Goal: Transaction & Acquisition: Purchase product/service

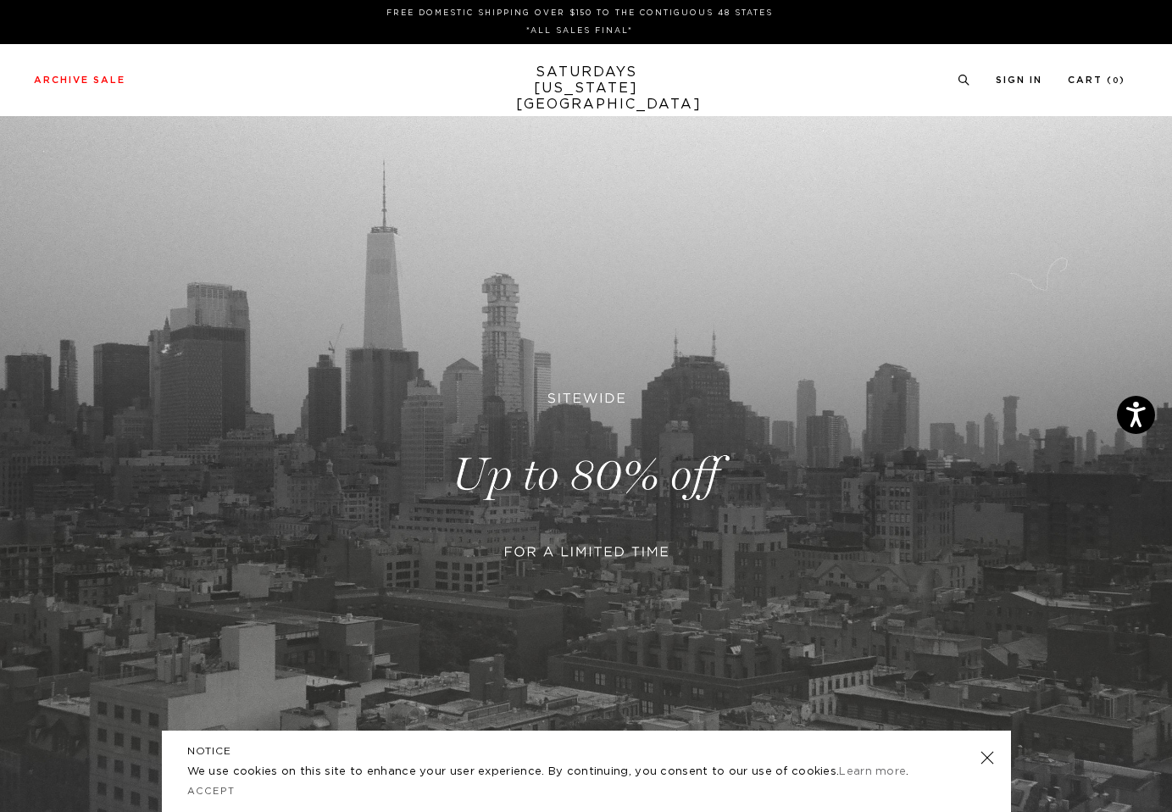
click at [988, 758] on link at bounding box center [986, 757] width 24 height 24
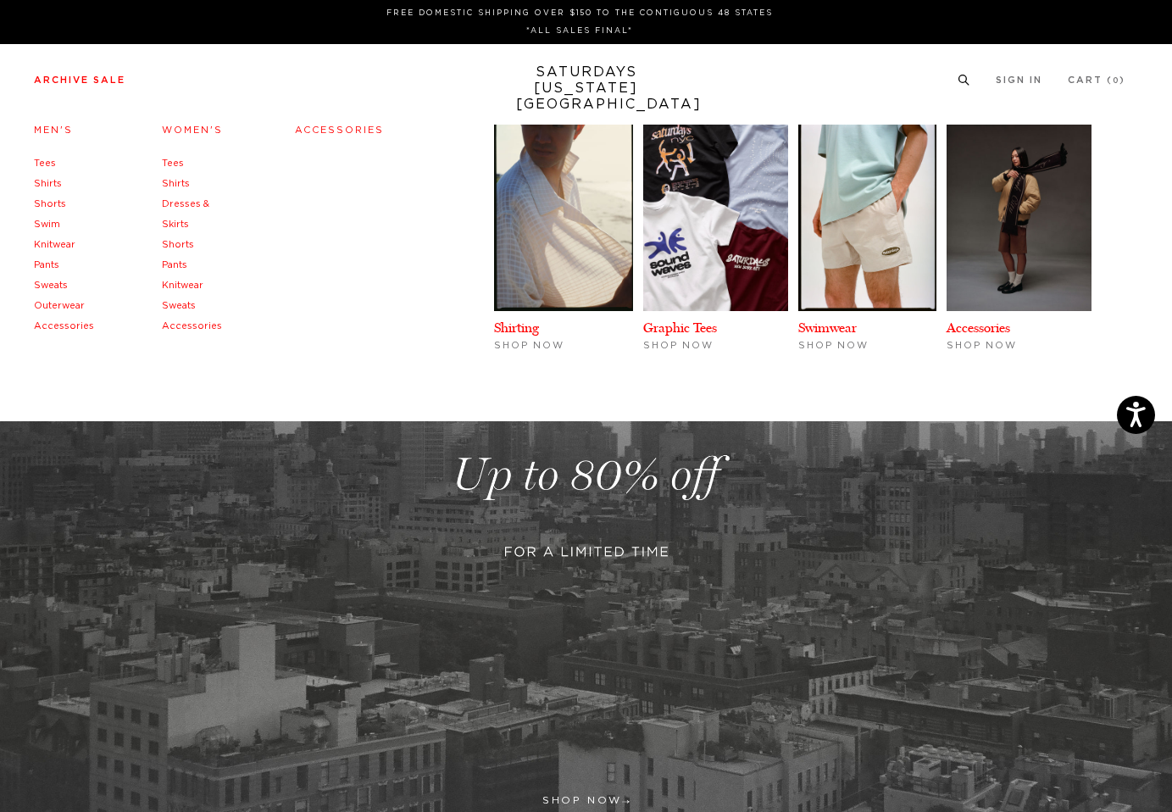
click at [53, 133] on link "Men's" at bounding box center [53, 129] width 39 height 9
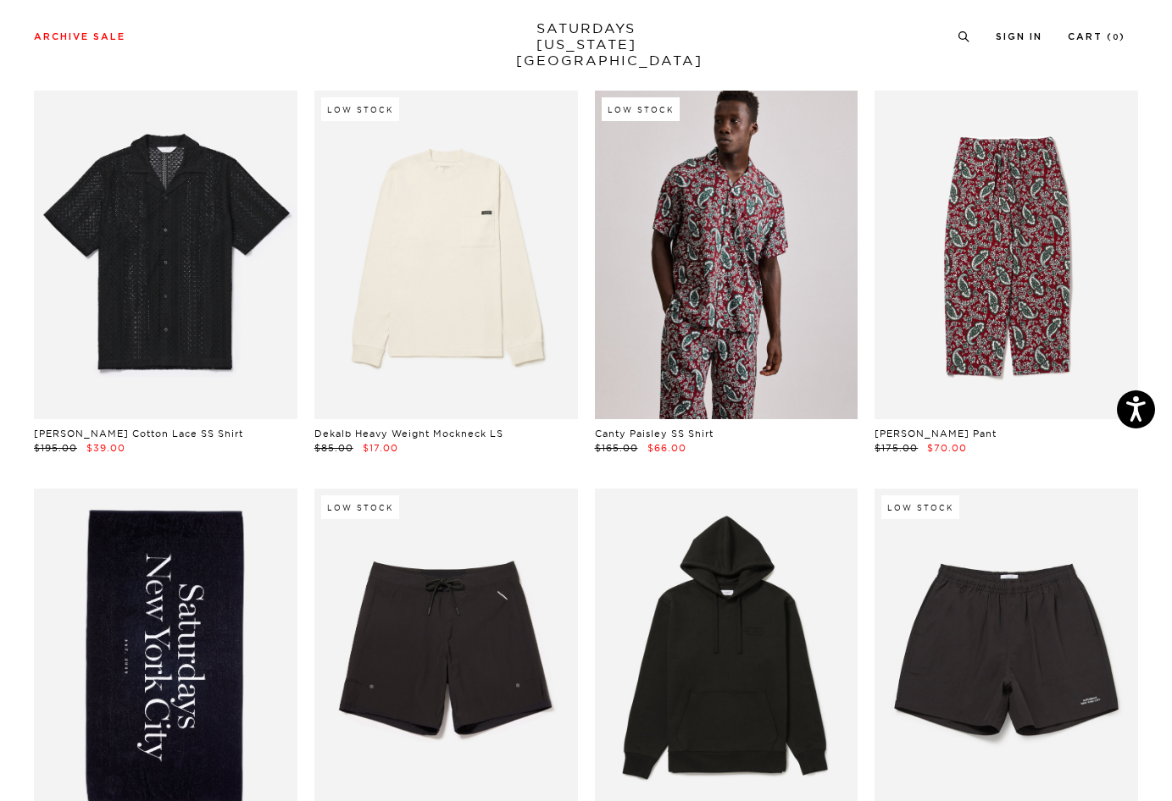
scroll to position [378, 0]
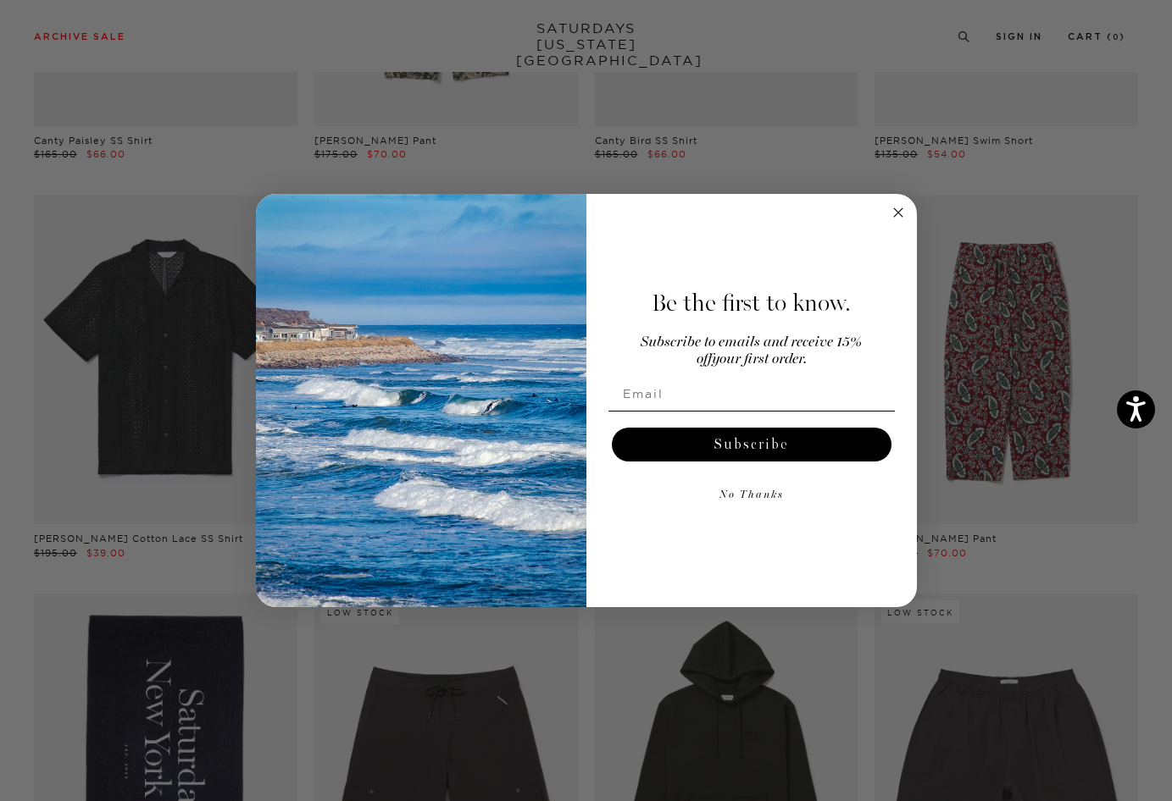
click at [893, 208] on circle "Close dialog" at bounding box center [897, 212] width 19 height 19
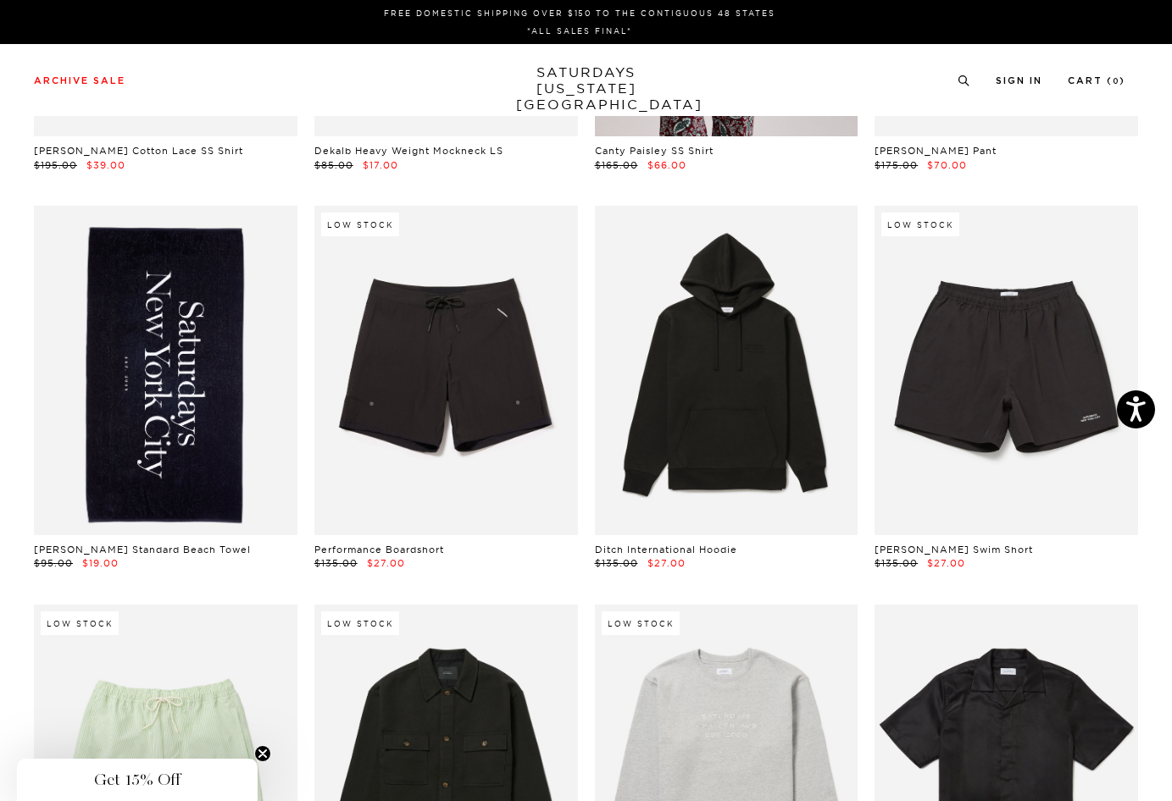
scroll to position [0, 3]
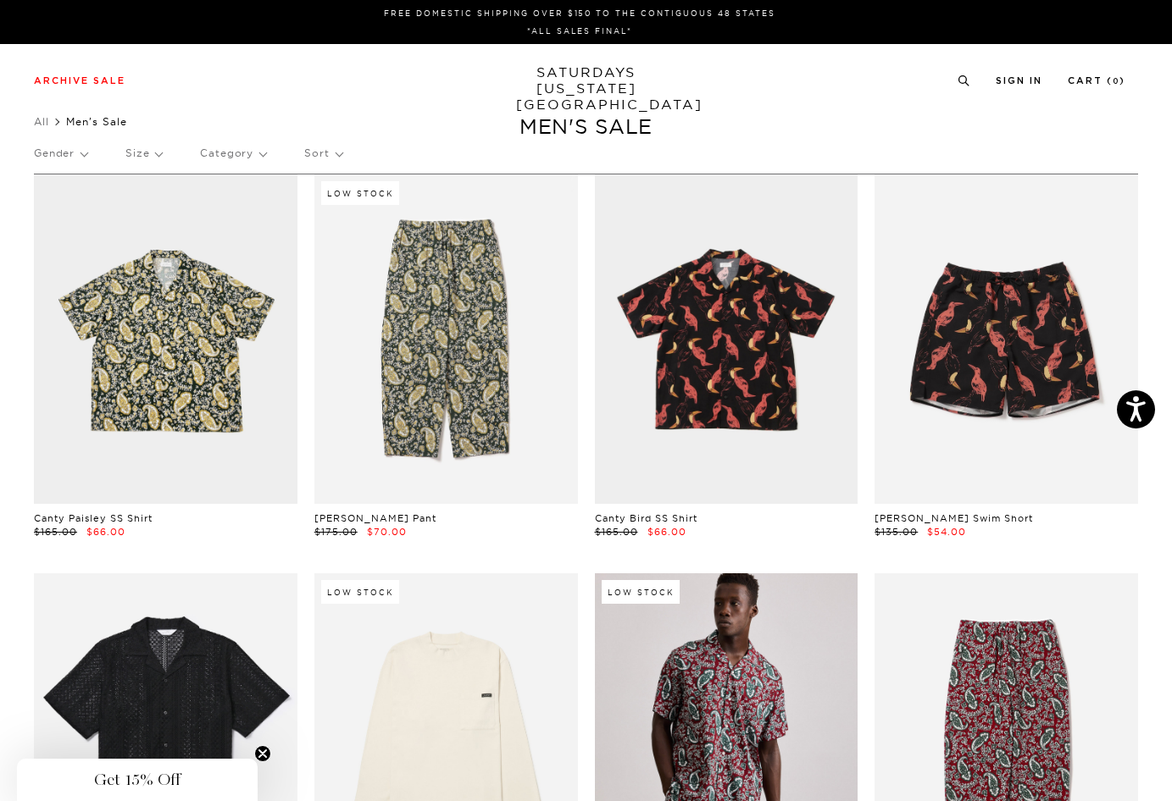
click at [130, 150] on p "Size" at bounding box center [143, 153] width 36 height 39
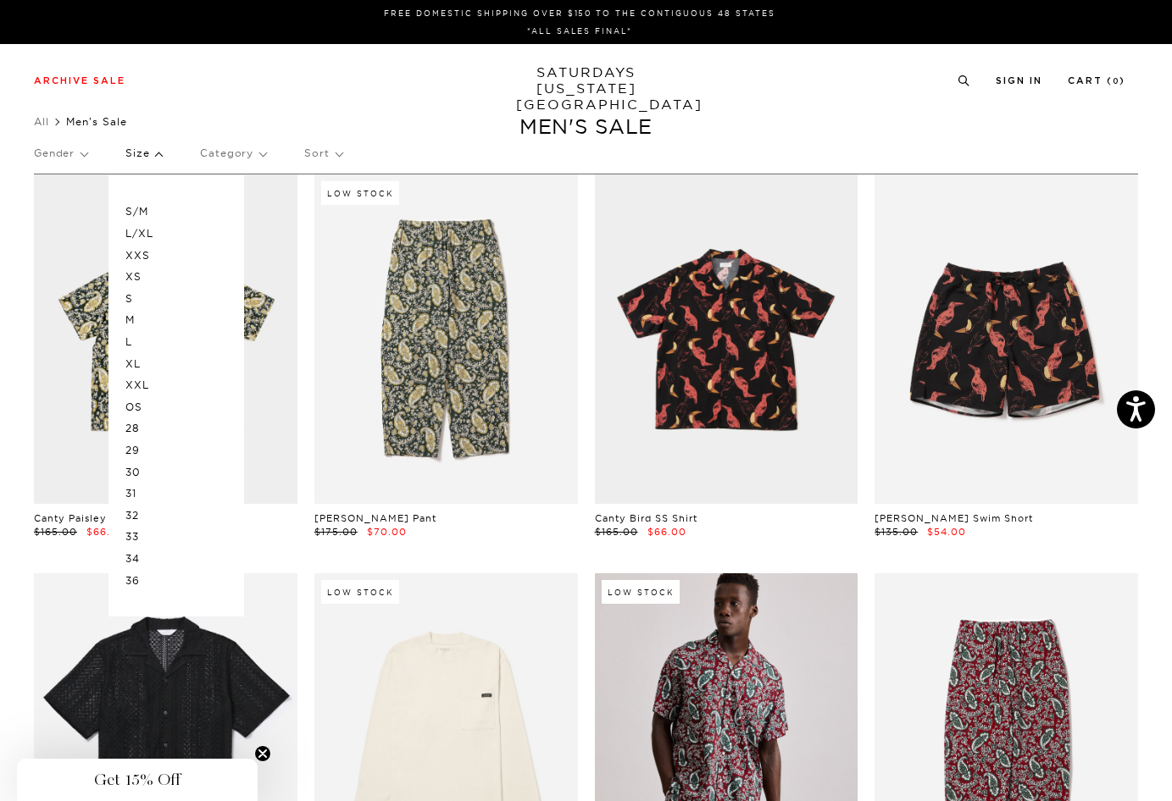
click at [139, 341] on p "L" at bounding box center [176, 342] width 102 height 22
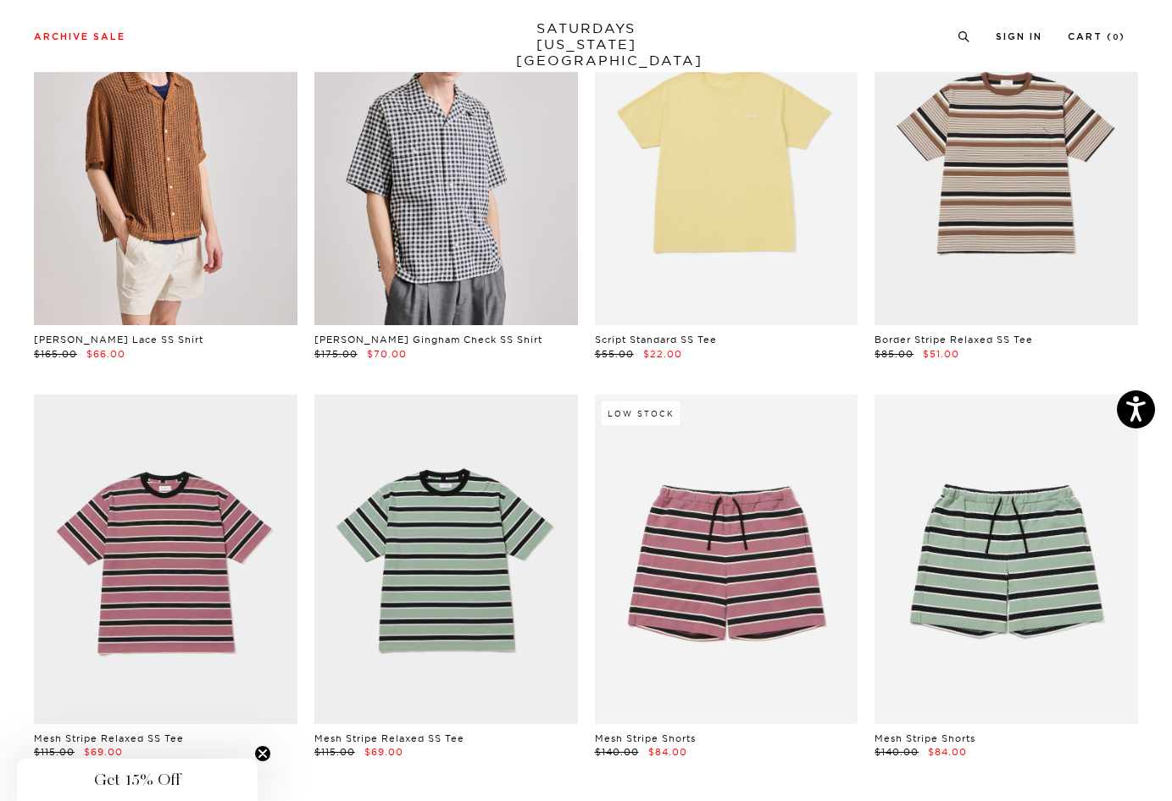
scroll to position [5333, 0]
